Goal: Task Accomplishment & Management: Use online tool/utility

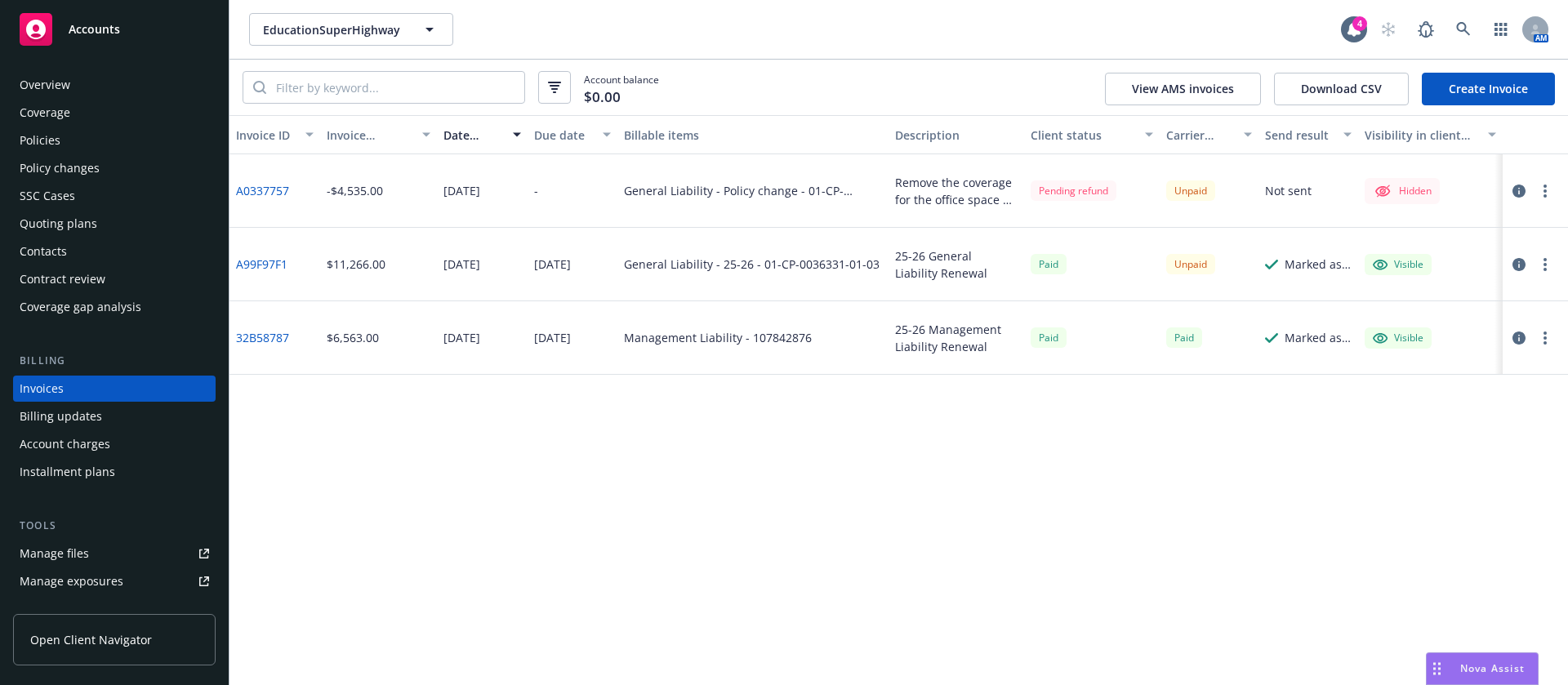
scroll to position [21, 0]
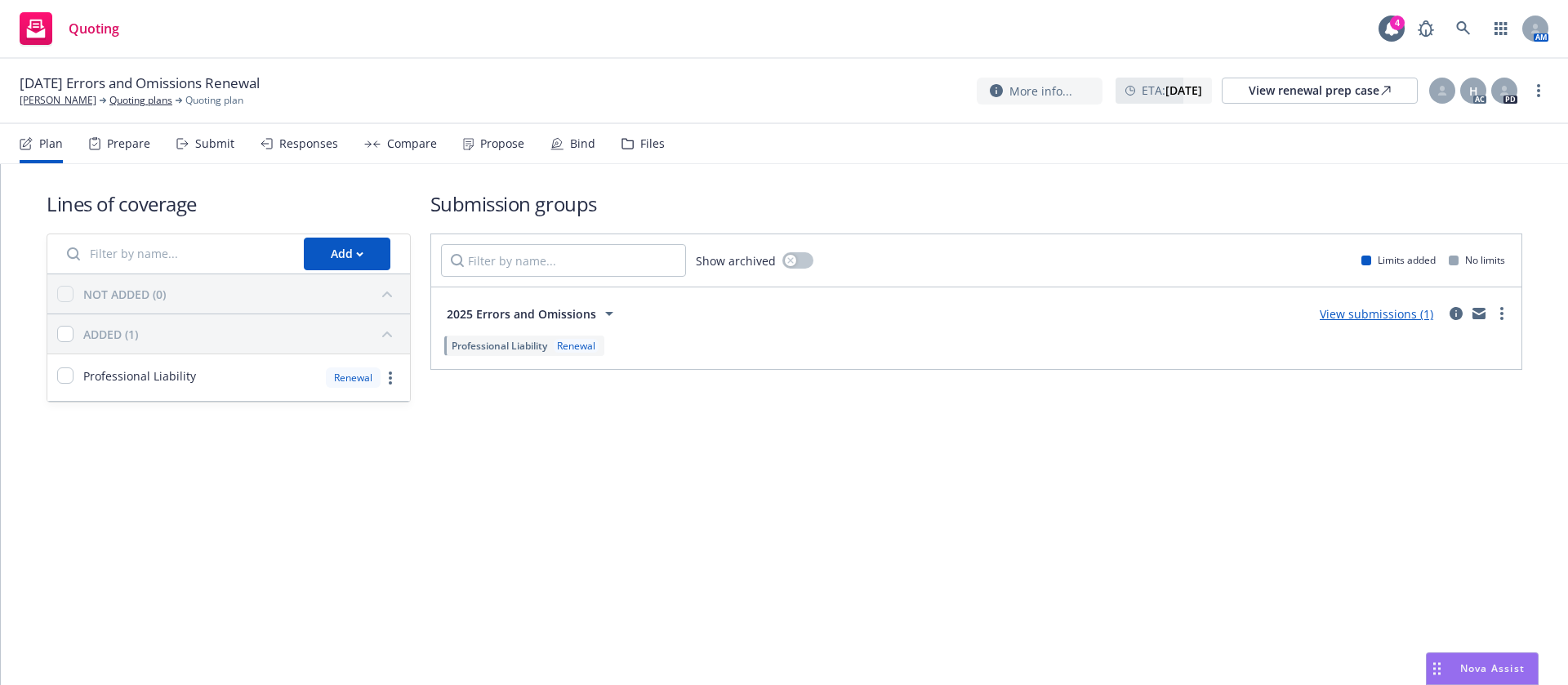
click at [515, 140] on div "Propose" at bounding box center [502, 143] width 44 height 13
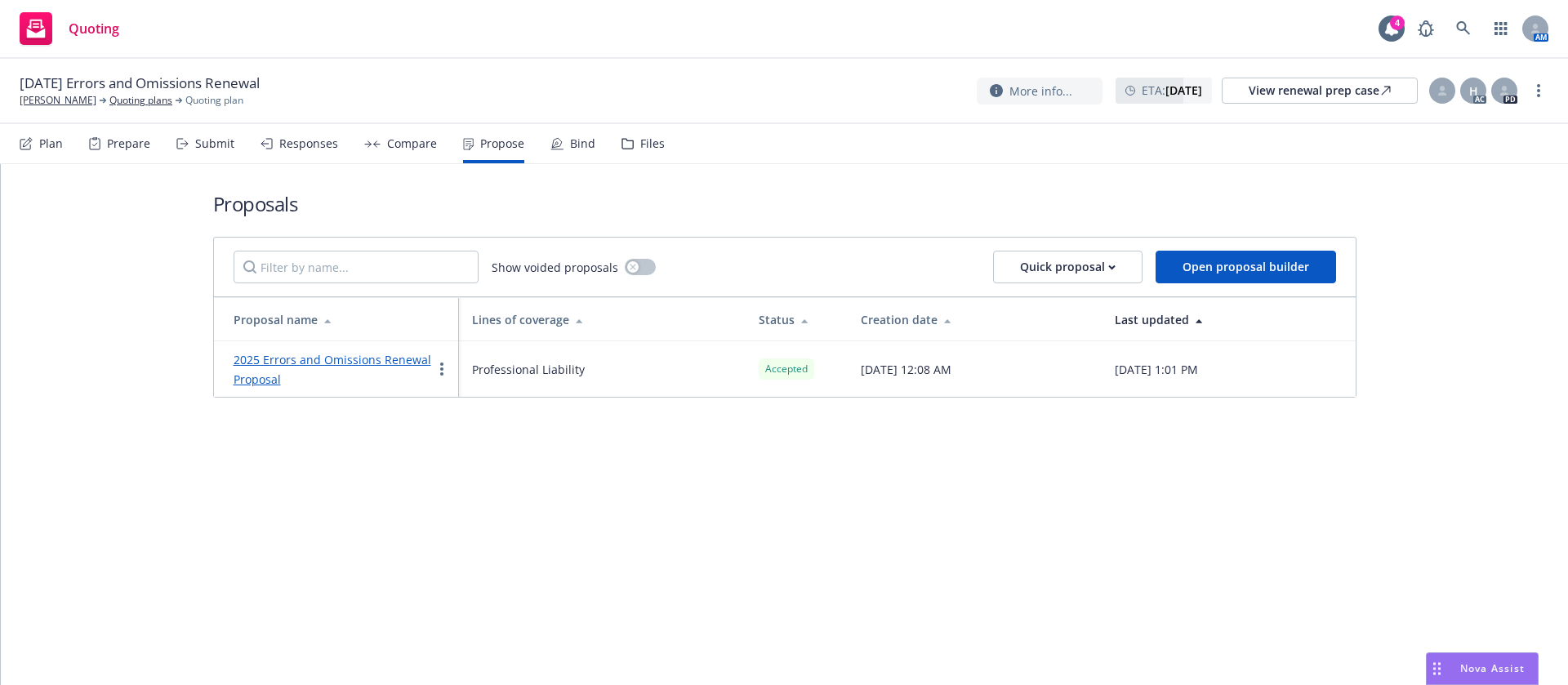
click at [403, 363] on link "2025 Errors and Omissions Renewal Proposal" at bounding box center [332, 370] width 198 height 36
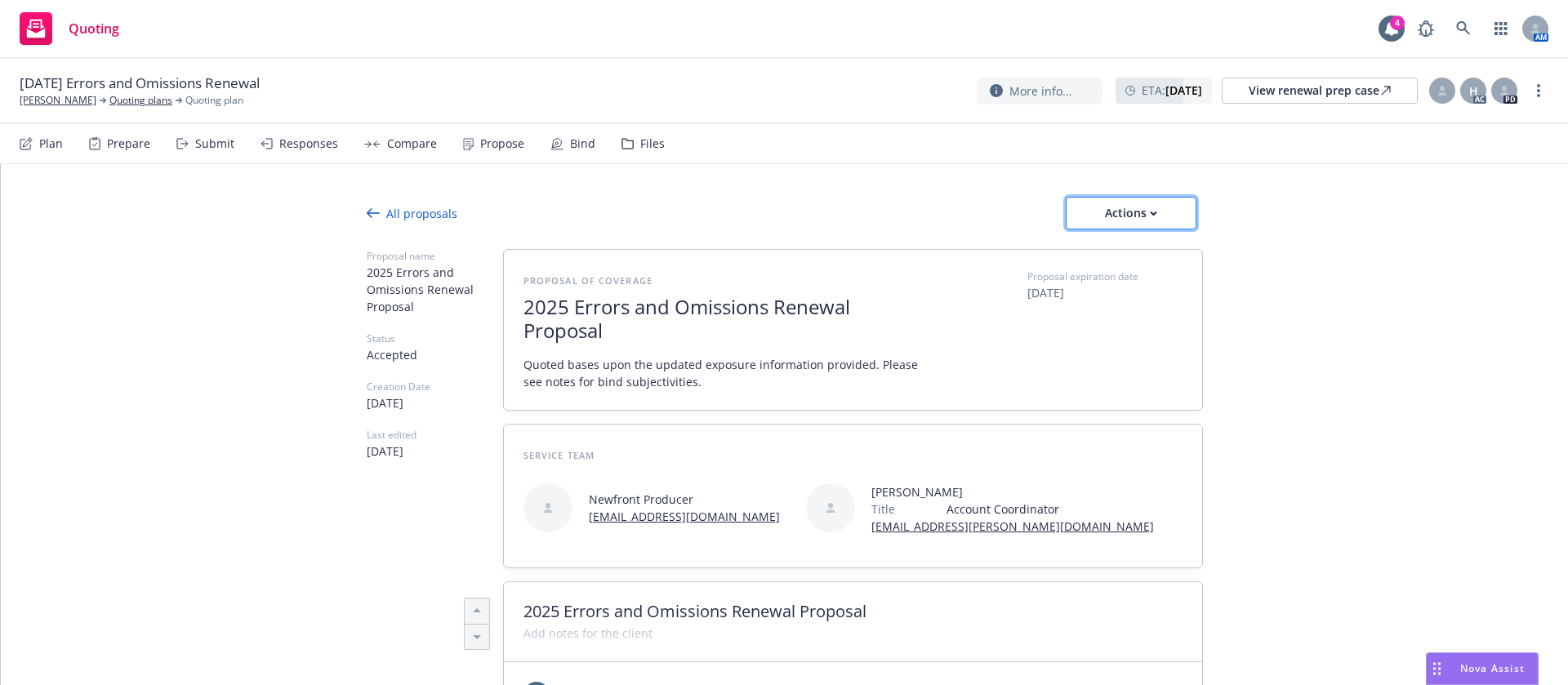
click at [1068, 216] on button "Actions" at bounding box center [1131, 213] width 131 height 33
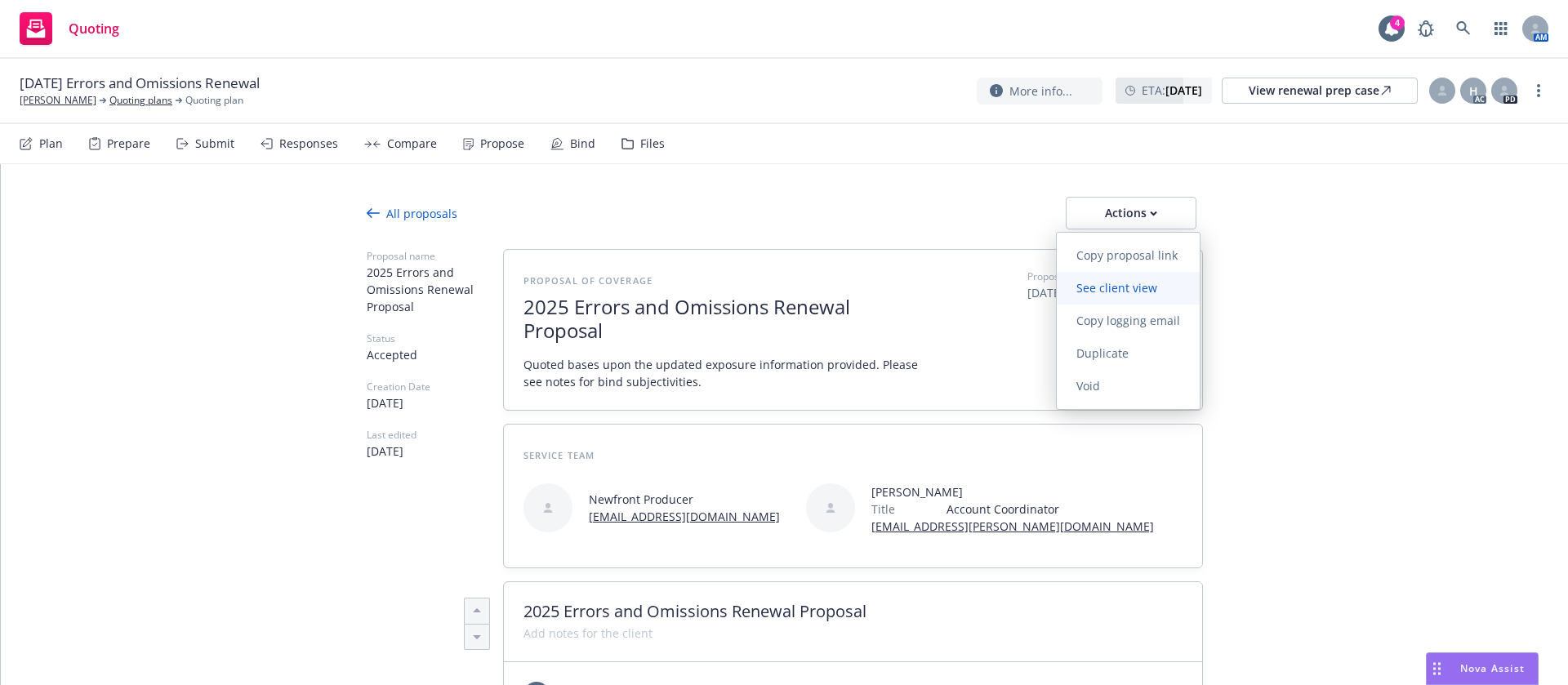
click at [1110, 280] on span "See client view" at bounding box center [1116, 288] width 120 height 16
type textarea "x"
